Goal: Navigation & Orientation: Understand site structure

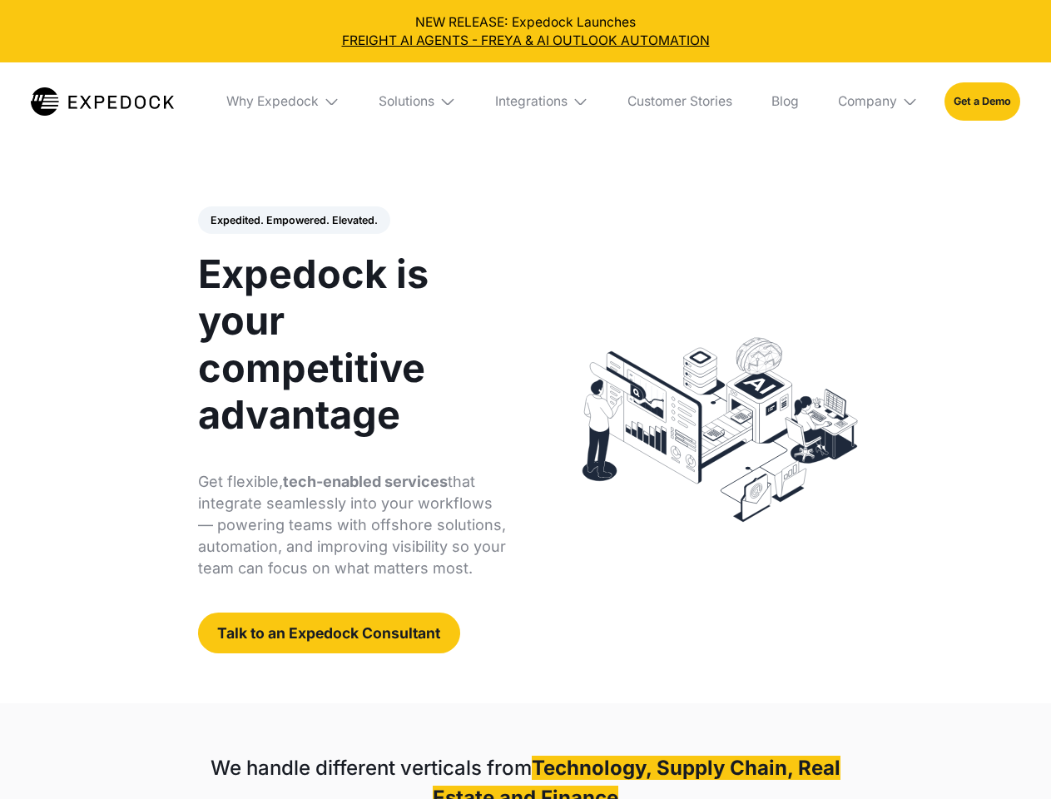
select select
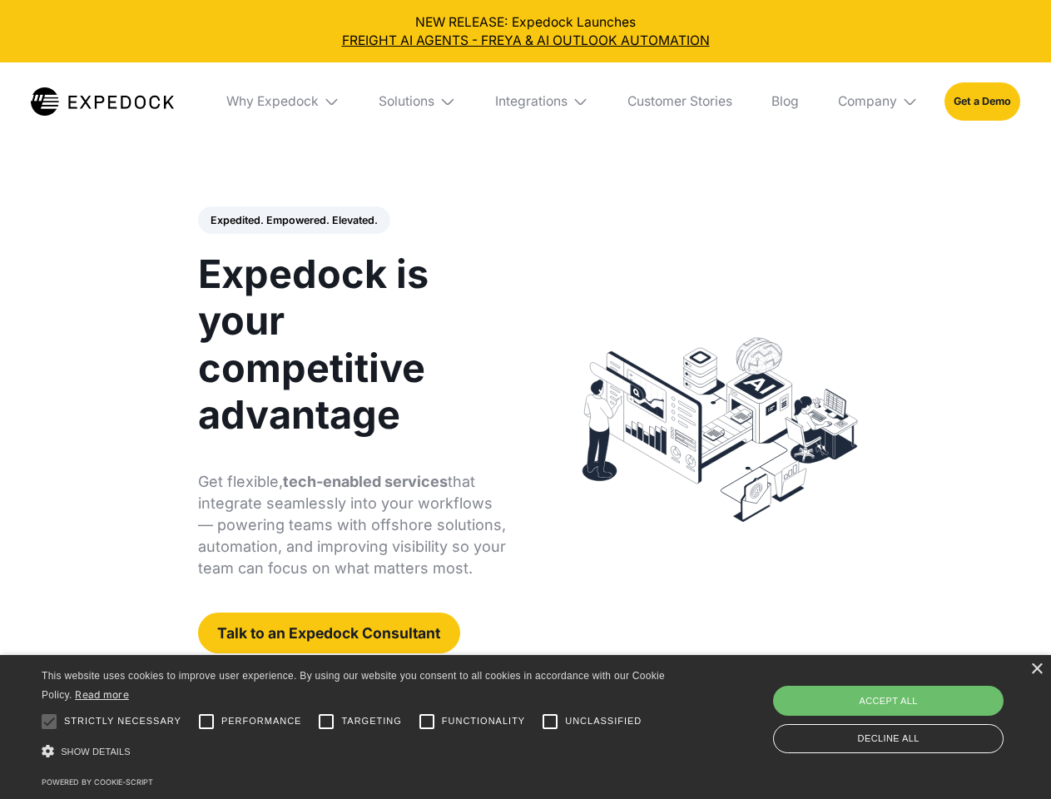
click at [525, 101] on div "Integrations" at bounding box center [531, 101] width 72 height 17
click at [284, 101] on div "Why Expedock" at bounding box center [258, 101] width 92 height 17
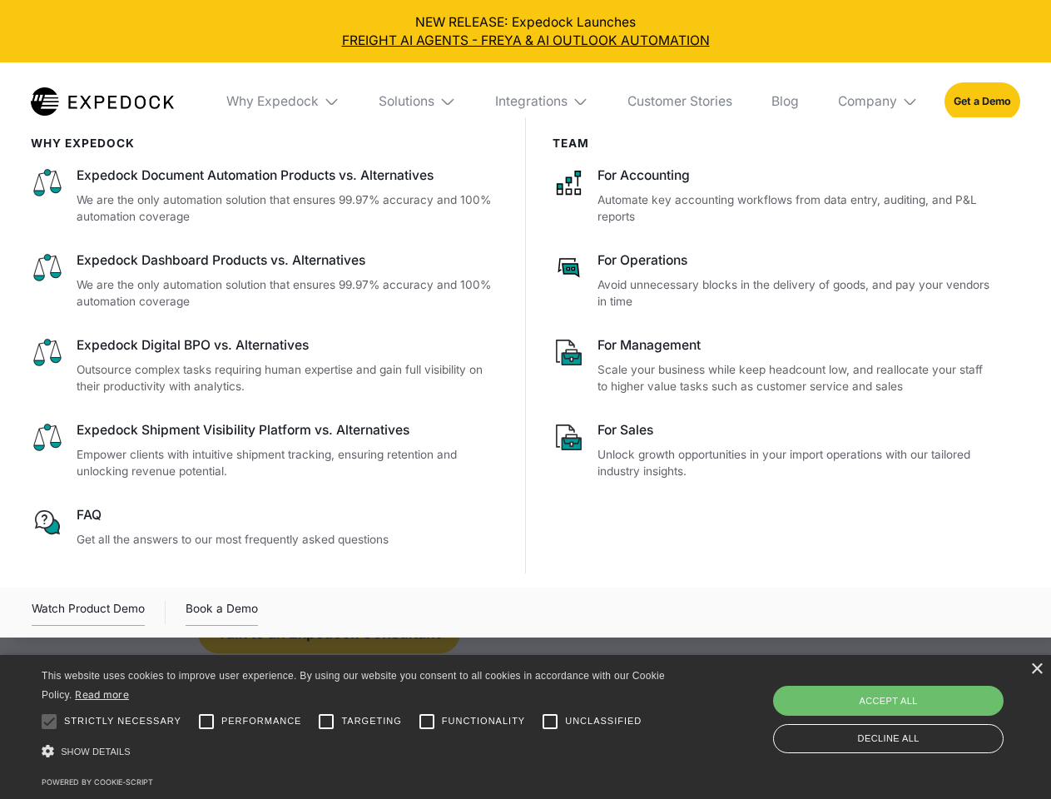
click at [418, 101] on div "Solutions" at bounding box center [406, 101] width 56 height 17
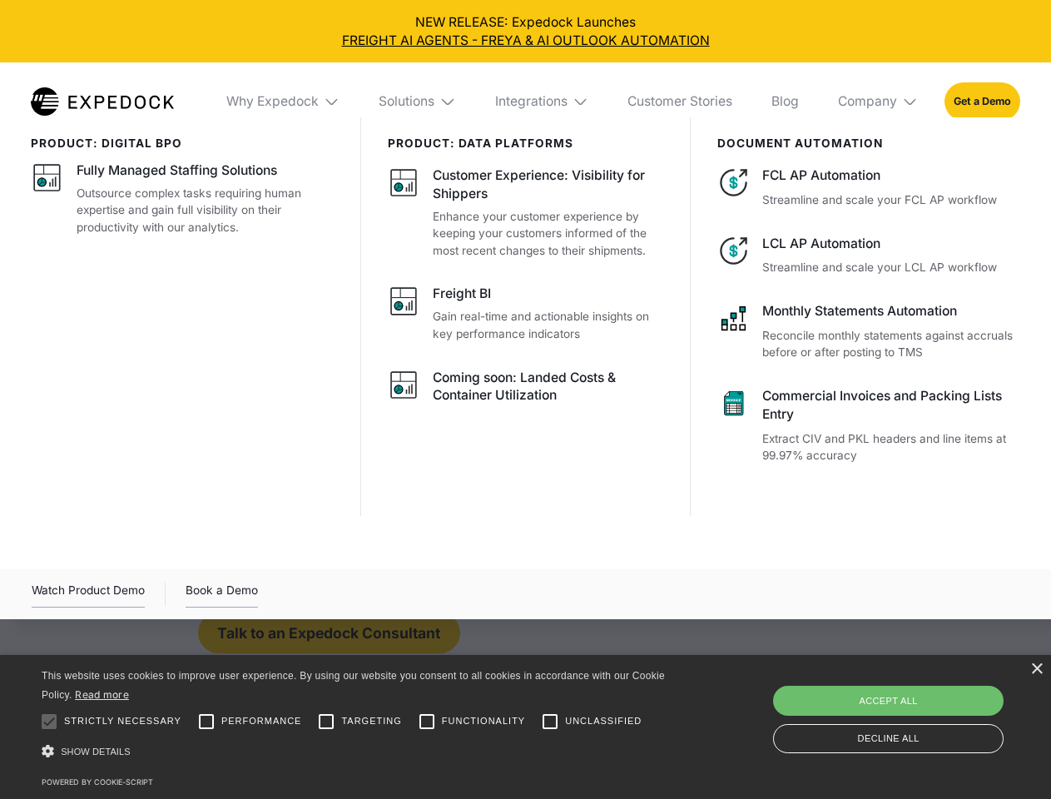
click at [542, 101] on div "Integrations" at bounding box center [531, 101] width 72 height 17
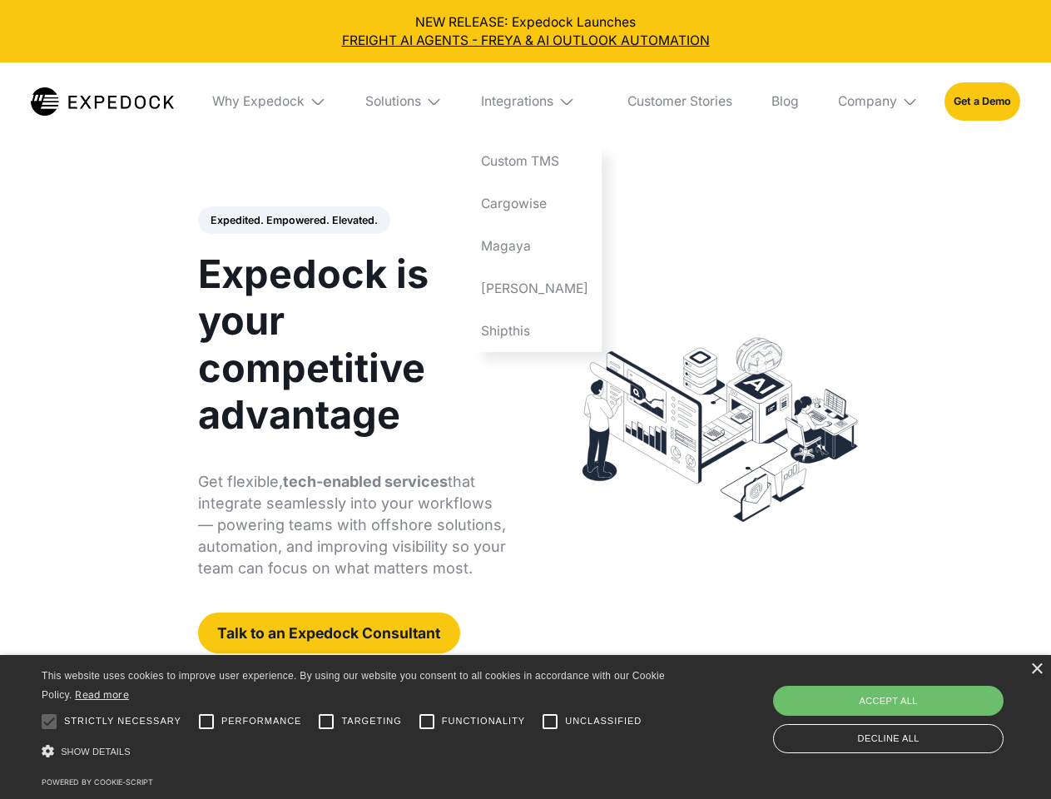
click at [878, 101] on div "Company" at bounding box center [867, 101] width 59 height 17
